Goal: Check status

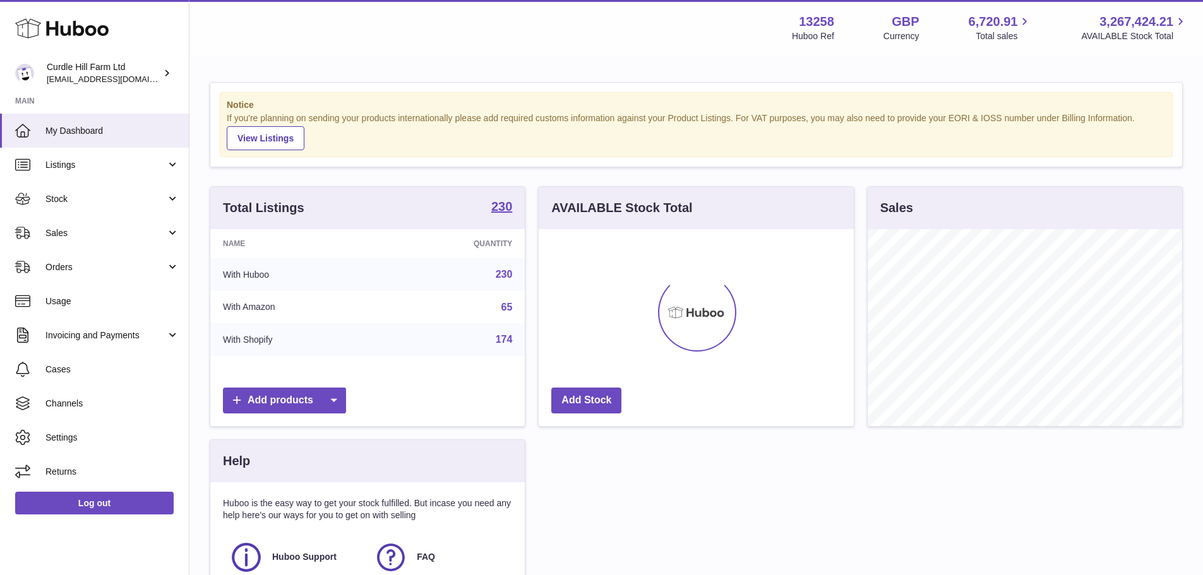
scroll to position [197, 315]
click at [90, 225] on link "Sales" at bounding box center [94, 233] width 189 height 34
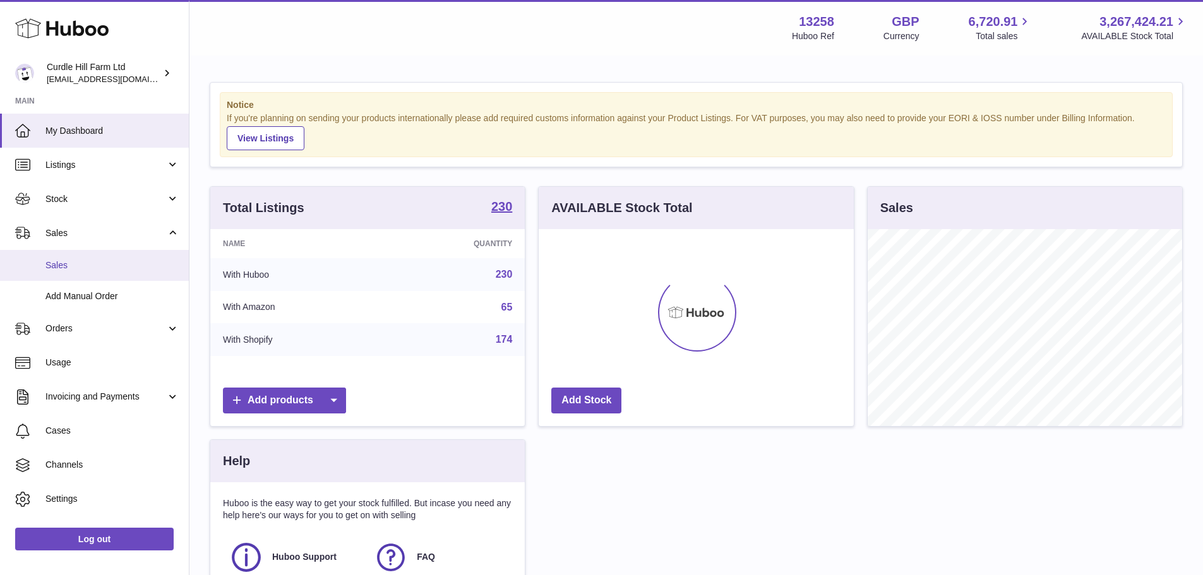
click at [90, 267] on span "Sales" at bounding box center [112, 266] width 134 height 12
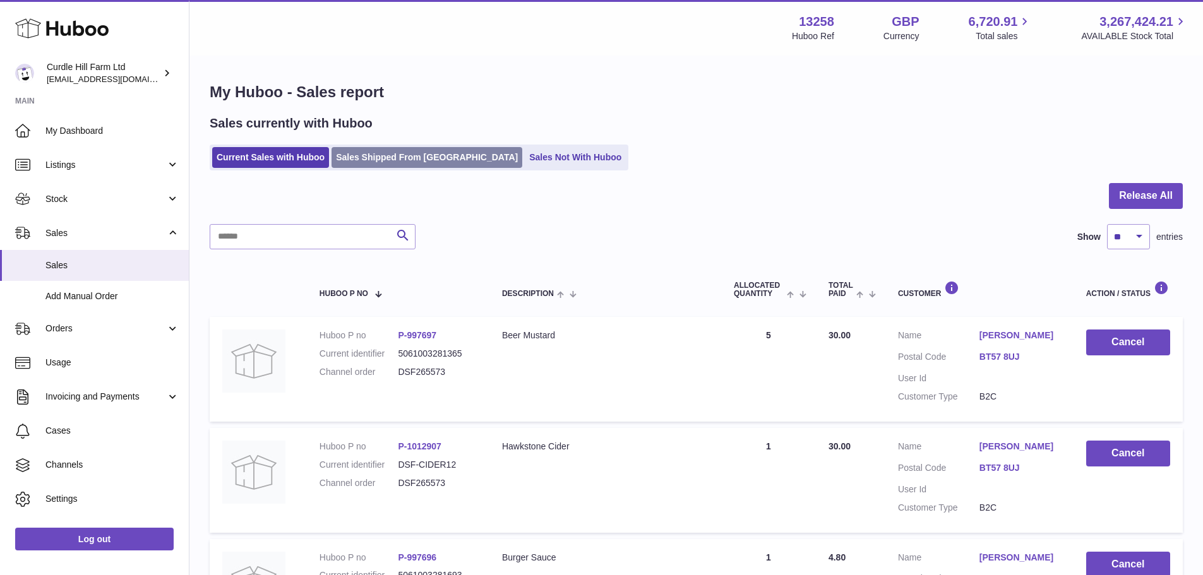
click at [383, 150] on link "Sales Shipped From [GEOGRAPHIC_DATA]" at bounding box center [427, 157] width 191 height 21
